Goal: Navigation & Orientation: Find specific page/section

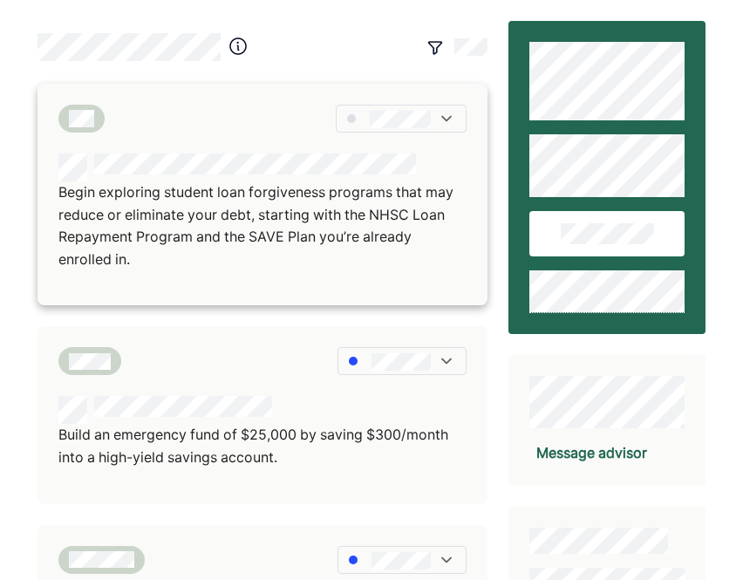
click at [448, 122] on img at bounding box center [446, 118] width 17 height 17
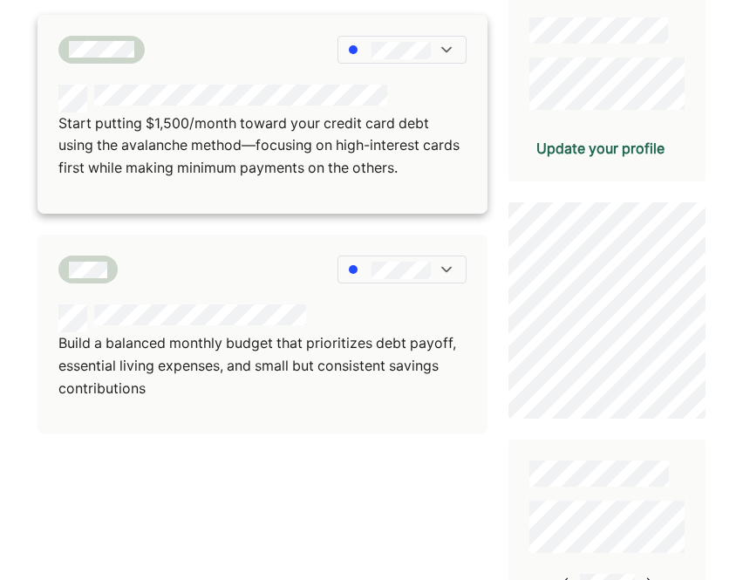
scroll to position [511, 0]
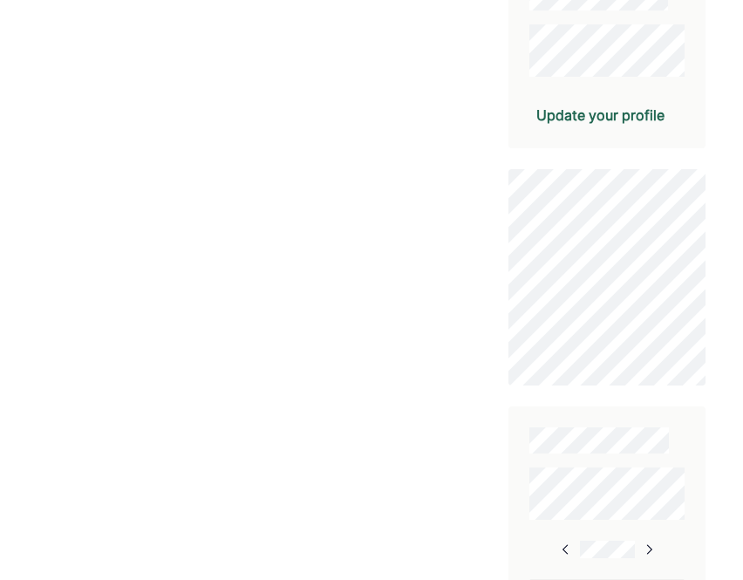
scroll to position [663, 0]
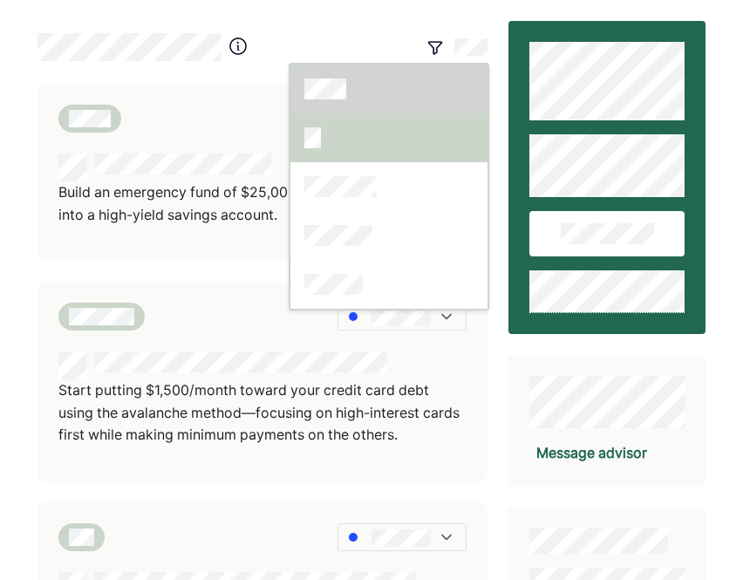
click at [321, 138] on div at bounding box center [388, 137] width 197 height 49
